Goal: Information Seeking & Learning: Find specific fact

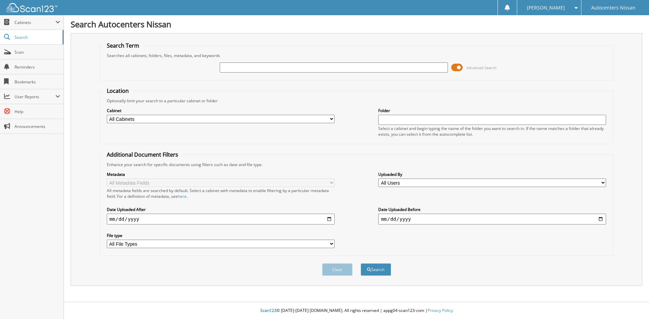
click at [249, 69] on input "text" at bounding box center [334, 68] width 228 height 10
type input "A02223"
click at [361, 264] on button "Search" at bounding box center [376, 270] width 30 height 13
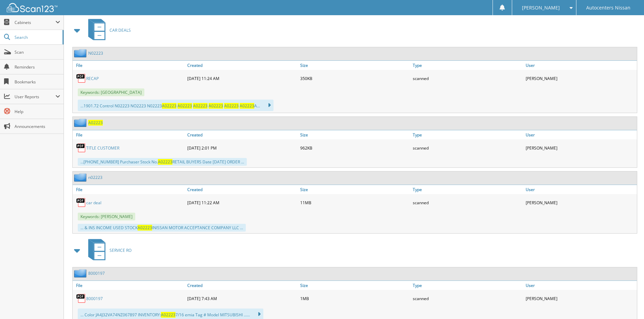
scroll to position [304, 0]
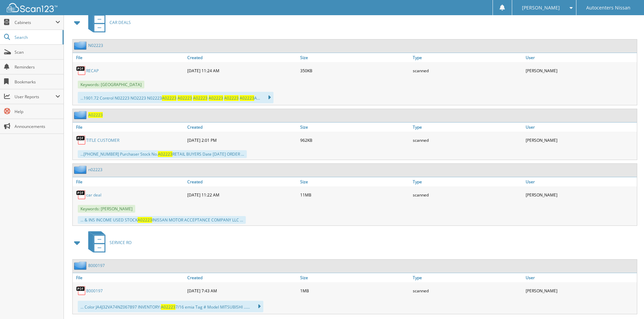
click at [101, 140] on link "TITLE CUSTOMER" at bounding box center [102, 141] width 33 height 6
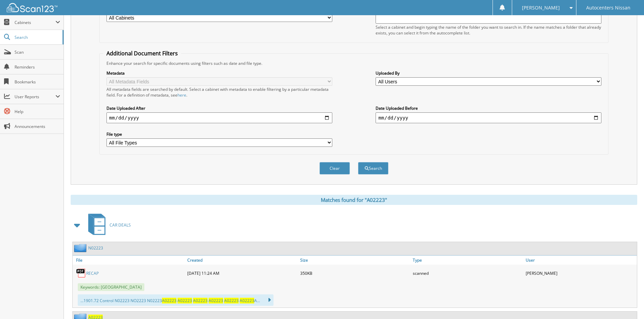
scroll to position [0, 0]
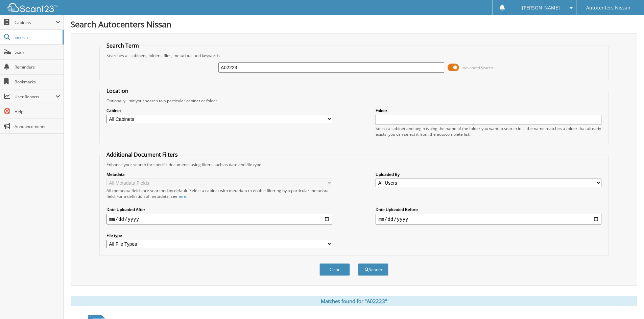
click at [257, 67] on input "A02223" at bounding box center [331, 68] width 226 height 10
type input "A02126"
click at [358, 264] on button "Search" at bounding box center [373, 270] width 30 height 13
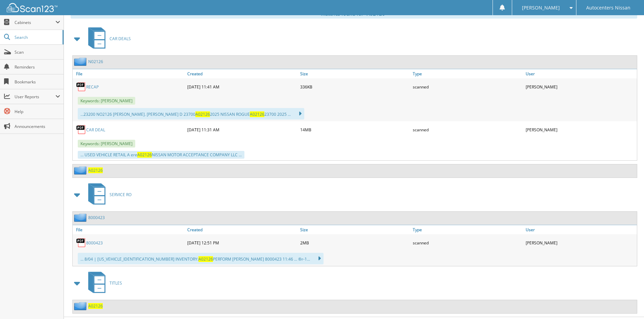
scroll to position [303, 0]
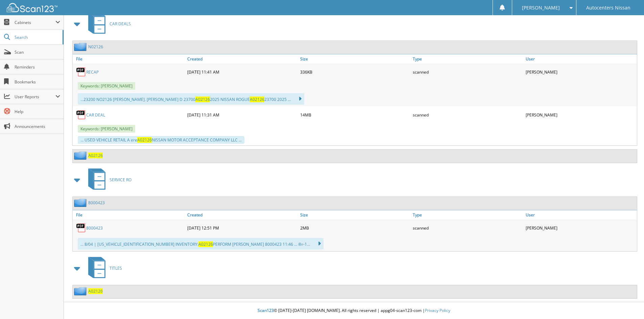
click at [94, 291] on span "A02126" at bounding box center [95, 292] width 15 height 6
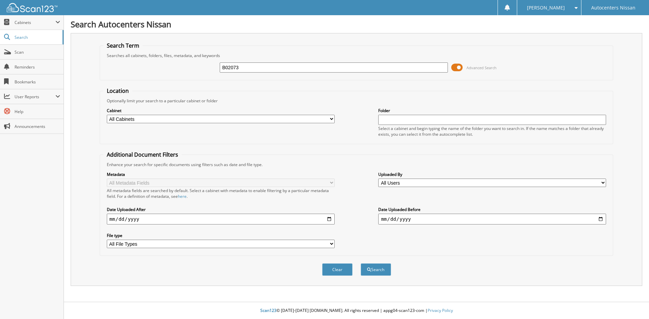
type input "B02073"
click at [361, 264] on button "Search" at bounding box center [376, 270] width 30 height 13
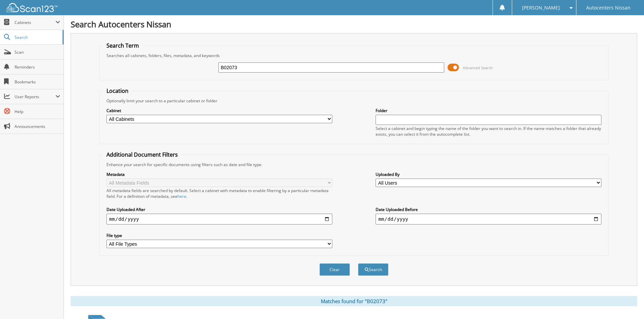
drag, startPoint x: 241, startPoint y: 68, endPoint x: 118, endPoint y: 62, distance: 122.9
click at [118, 62] on div "B02073 Advanced Search" at bounding box center [354, 67] width 502 height 18
type input "R84498"
click at [358, 264] on button "Search" at bounding box center [373, 270] width 30 height 13
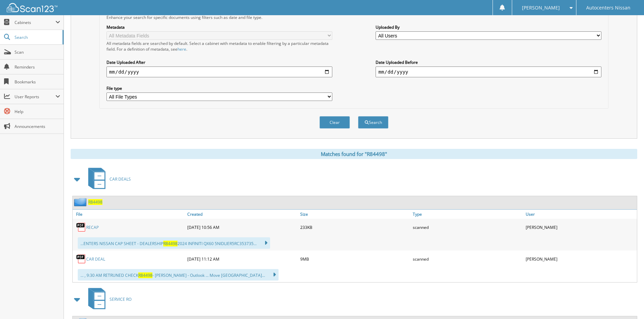
scroll to position [69, 0]
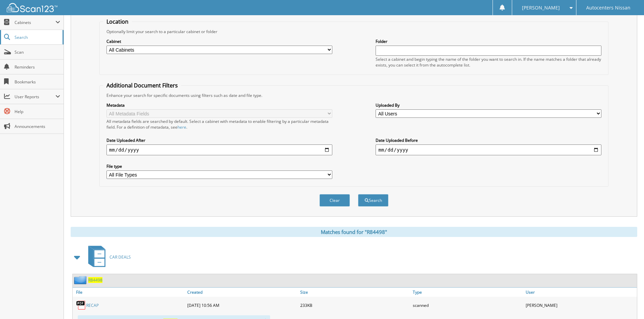
click at [28, 36] on span "Search" at bounding box center [37, 37] width 45 height 6
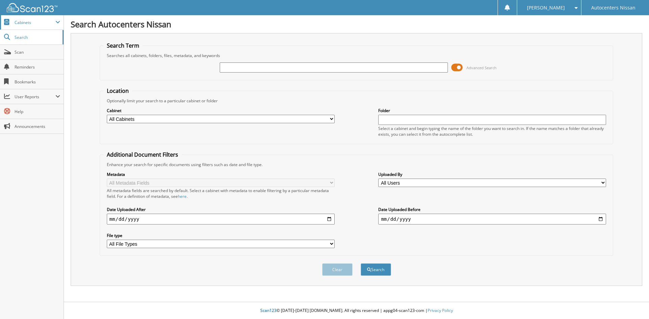
click at [39, 21] on span "Cabinets" at bounding box center [35, 23] width 41 height 6
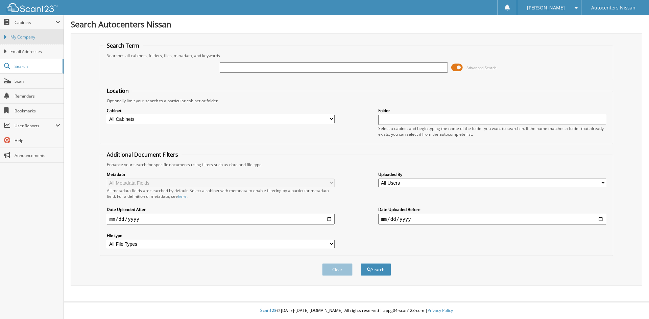
click at [25, 33] on link "My Company" at bounding box center [32, 37] width 64 height 15
